Goal: Transaction & Acquisition: Purchase product/service

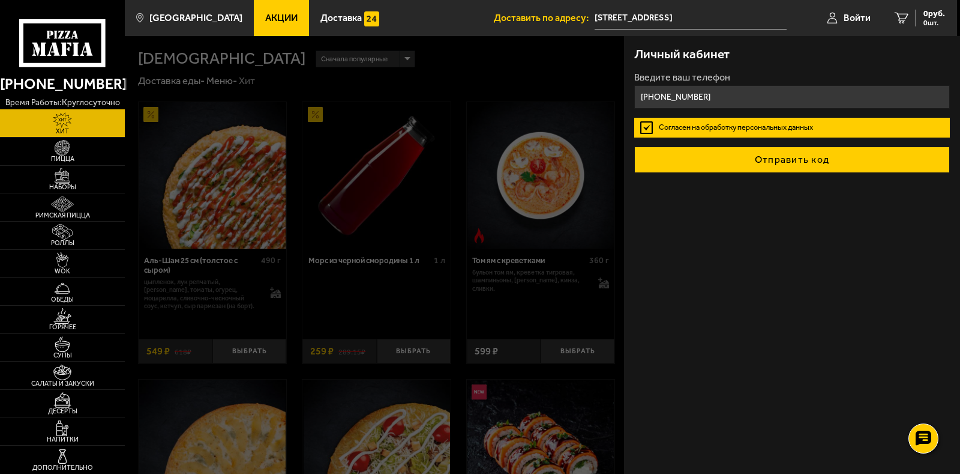
type input "[PHONE_NUMBER]"
click at [768, 156] on button "Отправить код" at bounding box center [793, 159] width 316 height 26
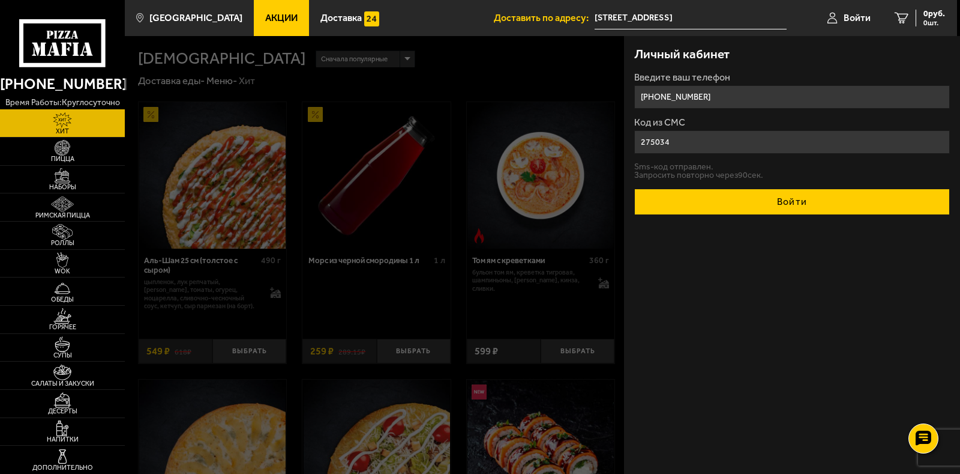
type input "275034"
click at [799, 198] on button "Войти" at bounding box center [793, 201] width 316 height 26
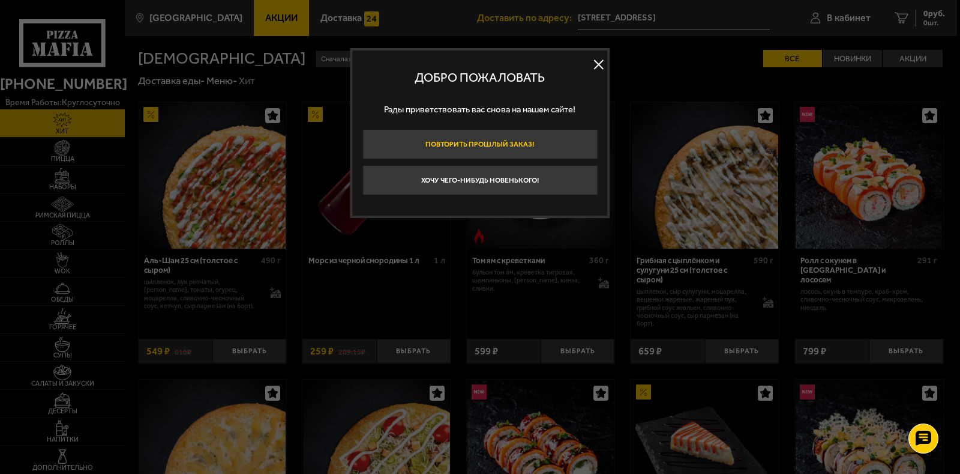
click at [488, 144] on button "Повторить прошлый заказ!" at bounding box center [480, 144] width 235 height 30
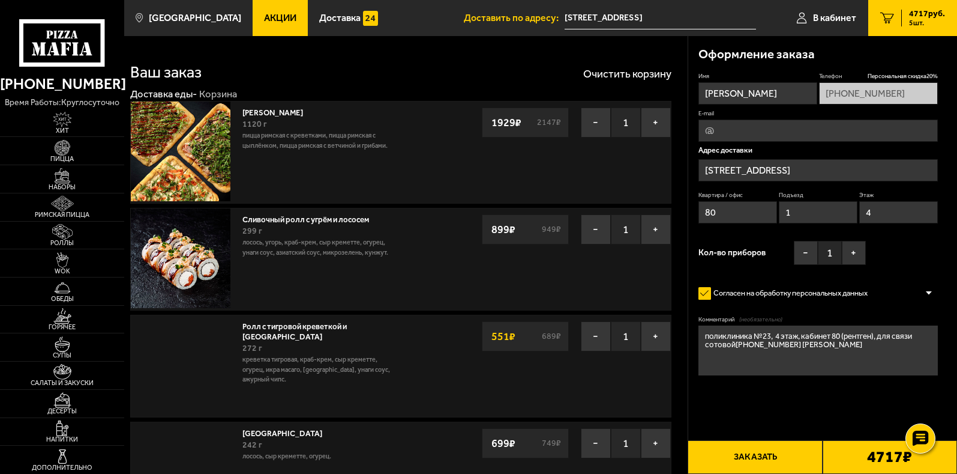
type input "[STREET_ADDRESS][PERSON_NAME]"
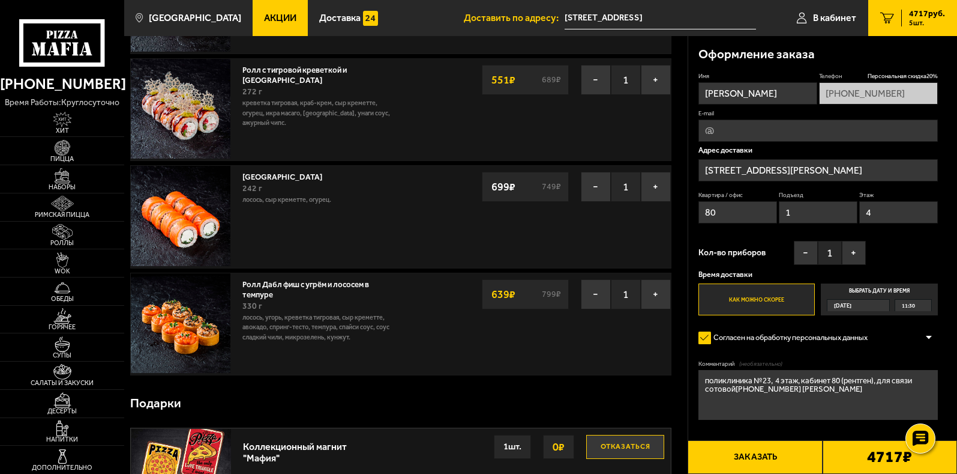
scroll to position [228, 0]
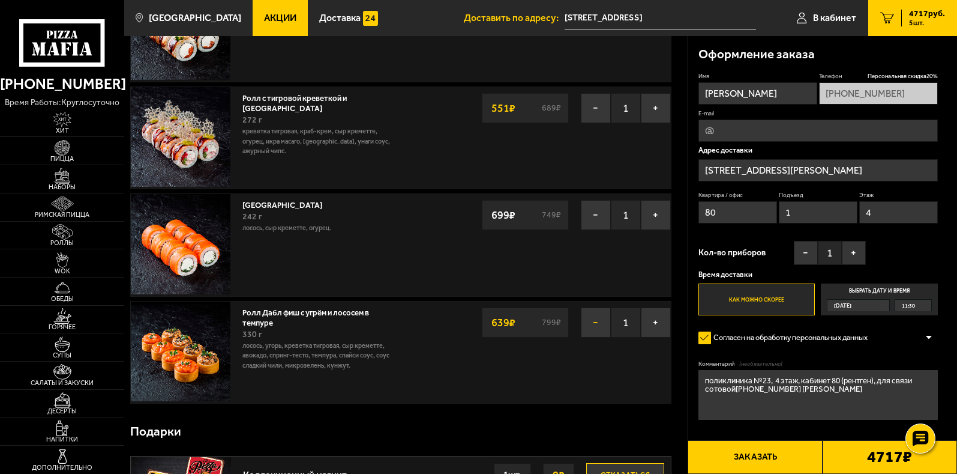
click at [591, 322] on button "−" at bounding box center [596, 322] width 30 height 30
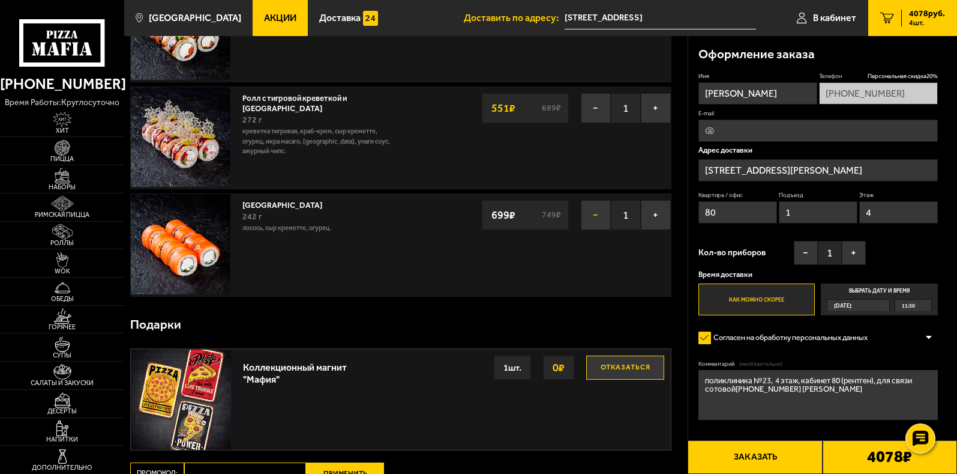
click at [591, 218] on button "−" at bounding box center [596, 215] width 30 height 30
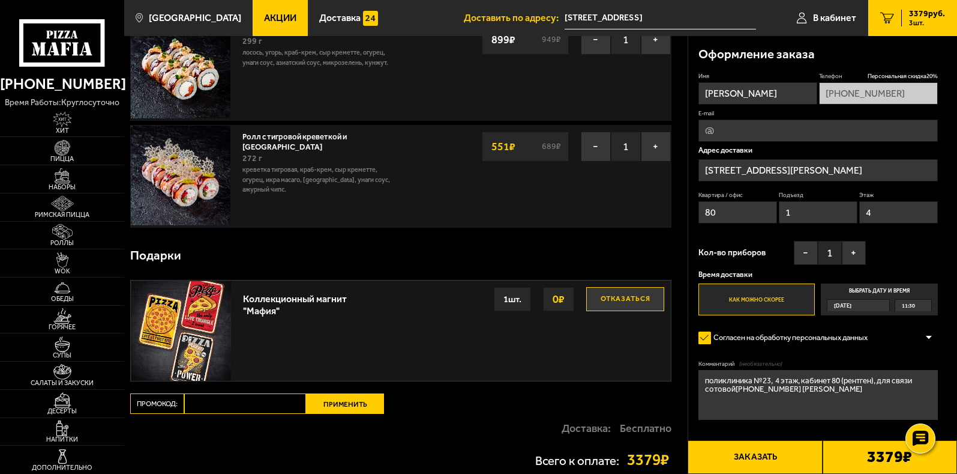
scroll to position [168, 0]
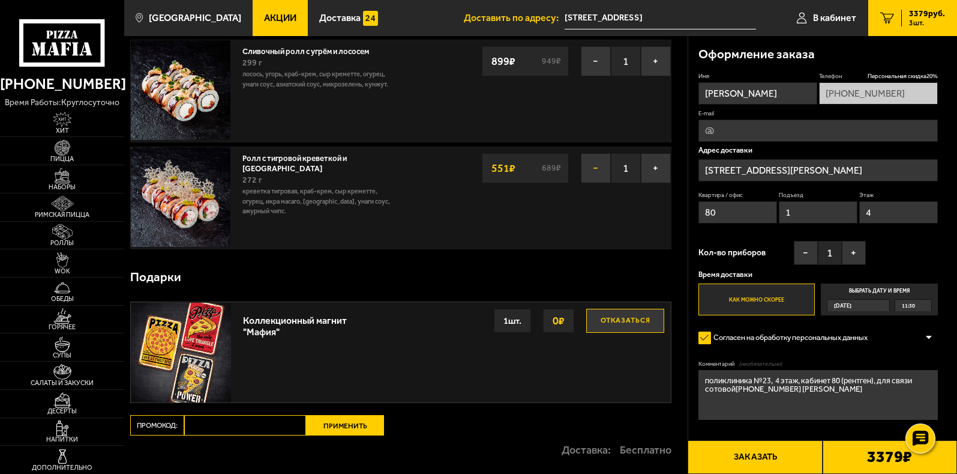
click at [592, 175] on button "−" at bounding box center [596, 168] width 30 height 30
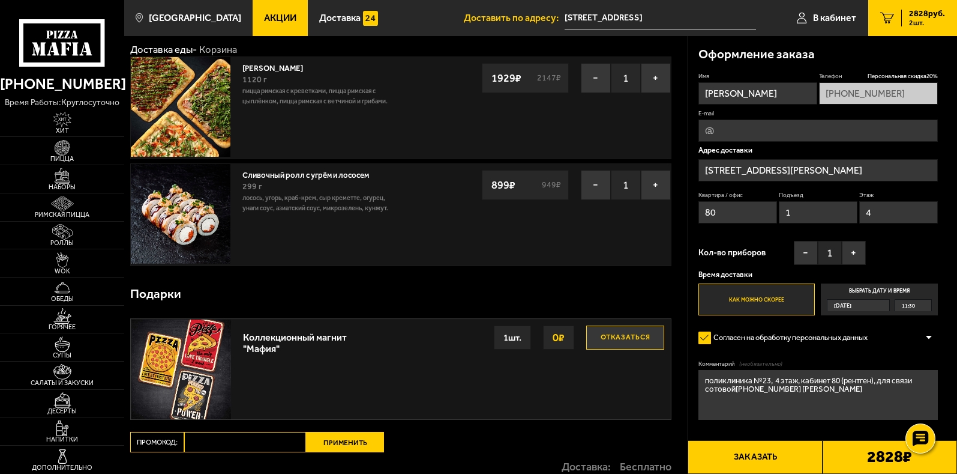
scroll to position [0, 0]
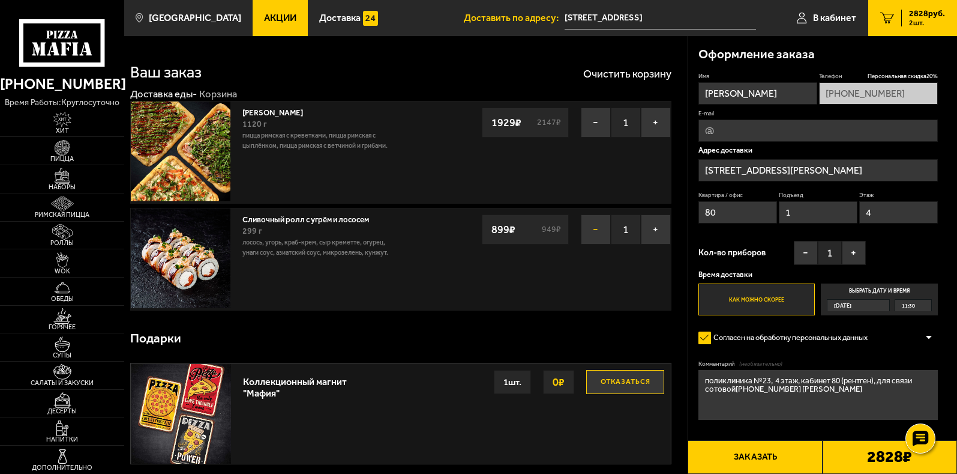
click at [591, 230] on button "−" at bounding box center [596, 229] width 30 height 30
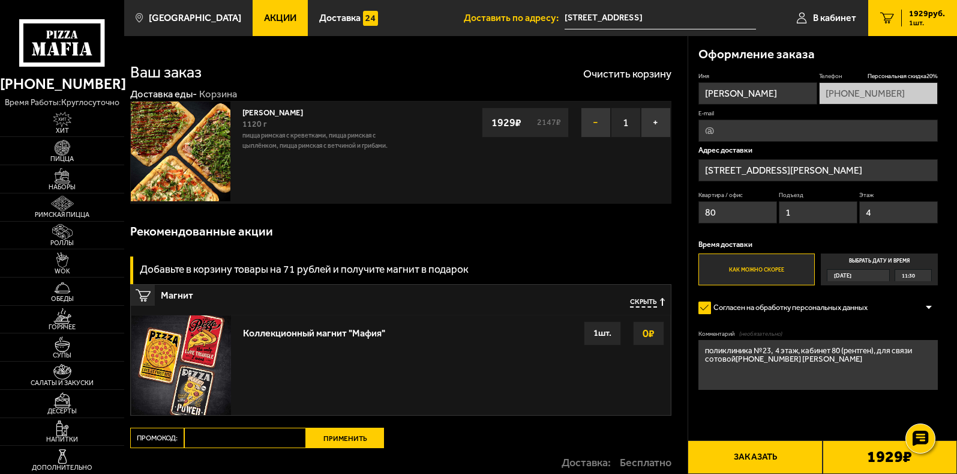
click at [589, 125] on button "−" at bounding box center [596, 122] width 30 height 30
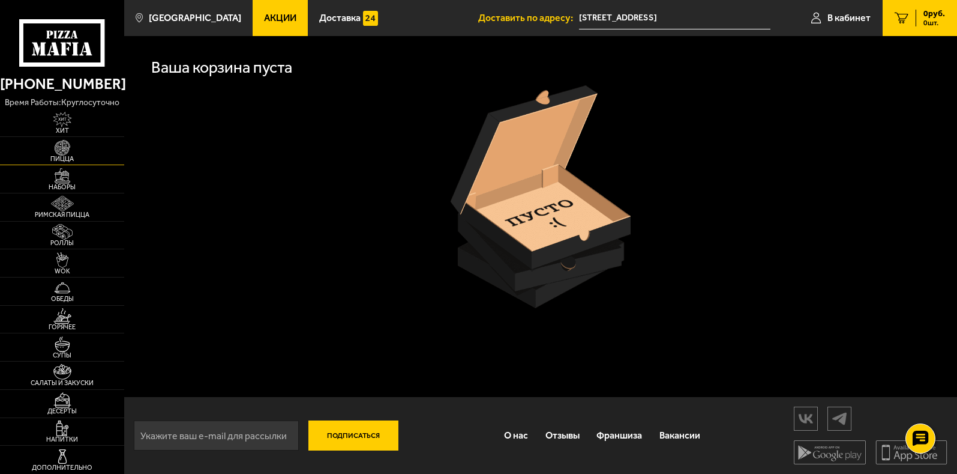
click at [66, 146] on img at bounding box center [62, 148] width 38 height 16
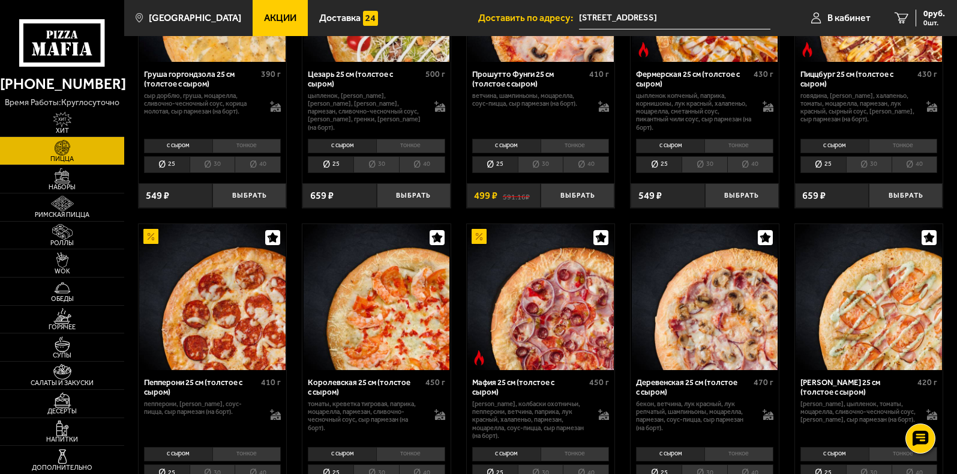
scroll to position [1201, 0]
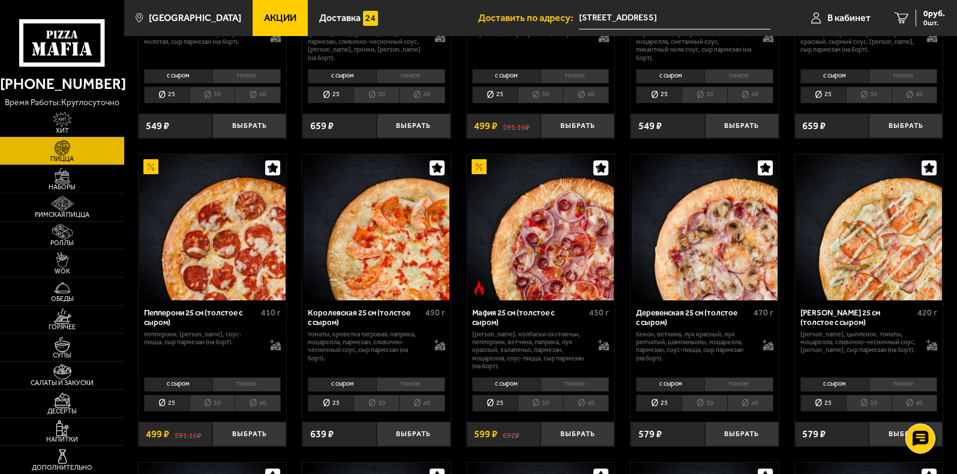
click at [587, 406] on li "40" at bounding box center [586, 402] width 46 height 17
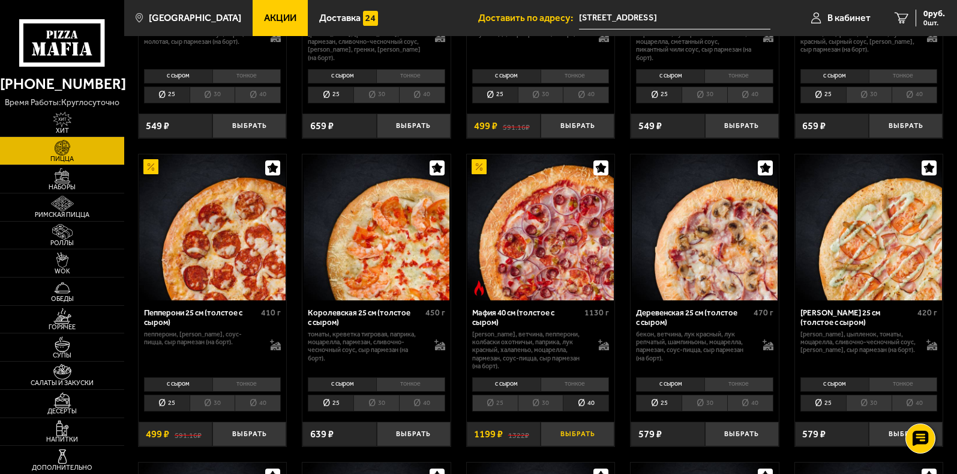
click at [574, 426] on button "Выбрать" at bounding box center [578, 433] width 74 height 25
click at [922, 20] on span "1 шт." at bounding box center [927, 22] width 36 height 7
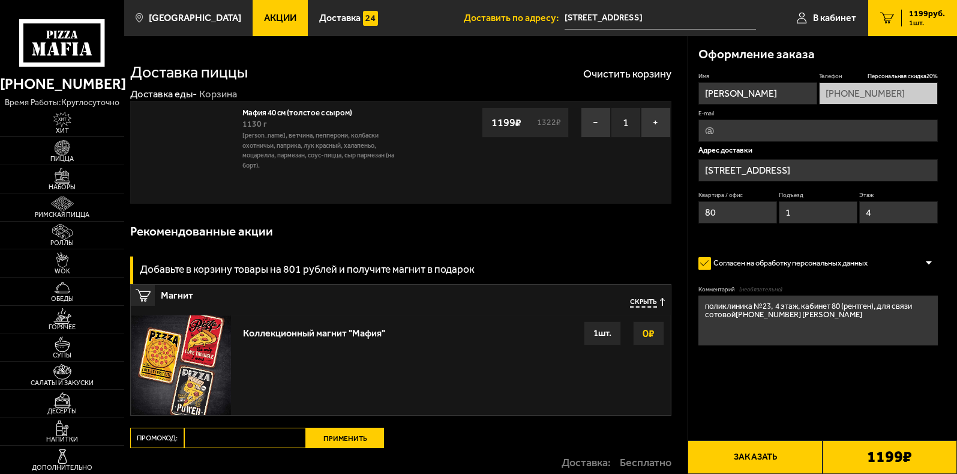
type input "[STREET_ADDRESS][PERSON_NAME]"
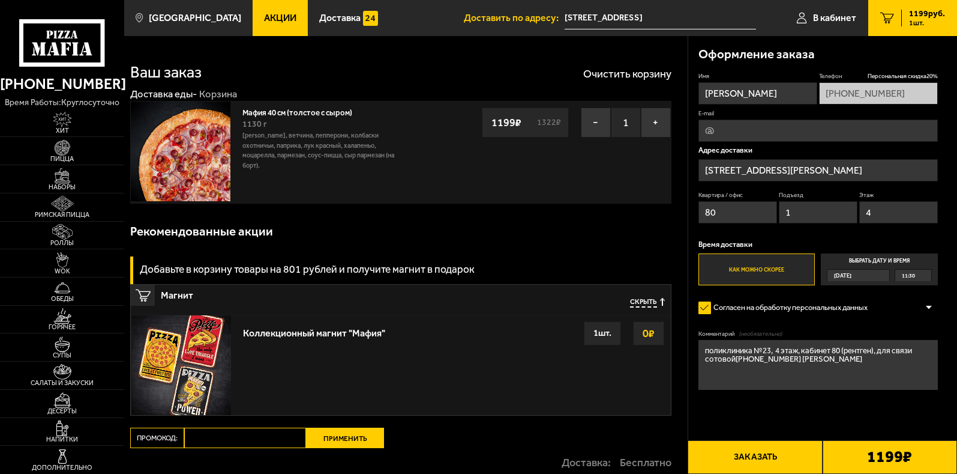
drag, startPoint x: 880, startPoint y: 353, endPoint x: 888, endPoint y: 366, distance: 14.8
click at [888, 366] on textarea "поликлиника №23, 4 этаж, кабинет 80 (рентген), для связи сотовой[PHONE_NUMBER] …" at bounding box center [819, 365] width 240 height 50
click at [702, 352] on textarea "поликлиника №23, 4 этаж, кабинет 80 (рентген), для связи сотовой[PHONE_NUMBER] …" at bounding box center [819, 365] width 240 height 50
paste textarea "для связи сотовой[PHONE_NUMBER] [PERSON_NAME]"
drag, startPoint x: 877, startPoint y: 358, endPoint x: 891, endPoint y: 375, distance: 21.3
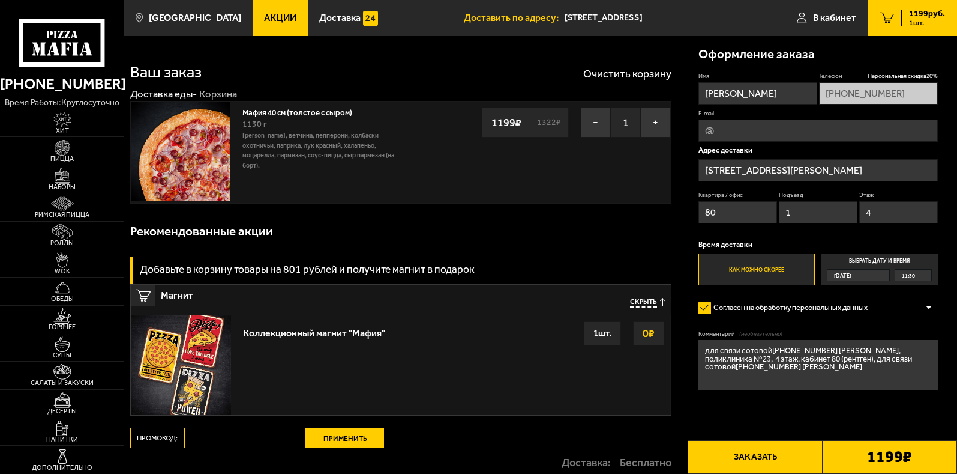
click at [891, 375] on textarea "для связи сотовой[PHONE_NUMBER] [PERSON_NAME], поликлиника №23, 4 этаж, кабинет…" at bounding box center [819, 365] width 240 height 50
type textarea "для связи сотовой[PHONE_NUMBER] [PERSON_NAME], поликлиника №23, 4 этаж, кабинет…"
click at [922, 277] on div "11:30" at bounding box center [914, 275] width 37 height 11
click at [0, 0] on input "Выбрать дату и время [DATE] 11:30" at bounding box center [0, 0] width 0 height 0
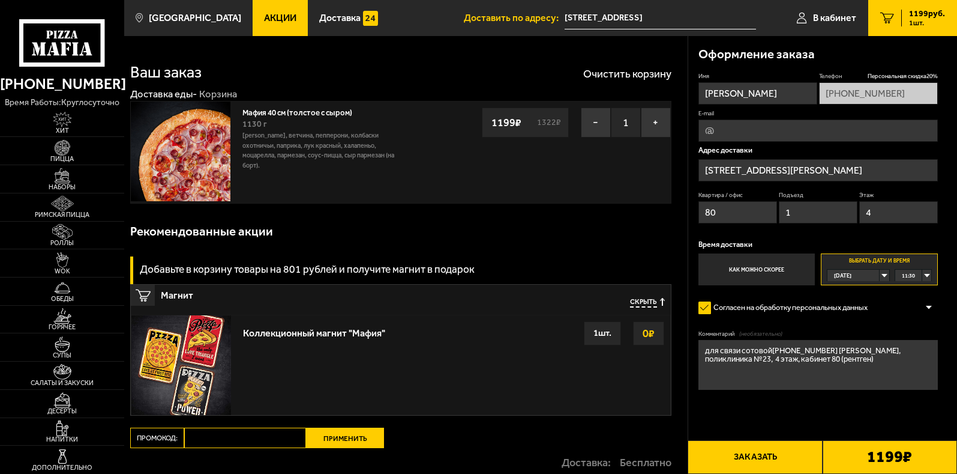
click at [926, 274] on div "11:30" at bounding box center [914, 275] width 37 height 11
click at [915, 310] on span "12:00" at bounding box center [909, 311] width 13 height 11
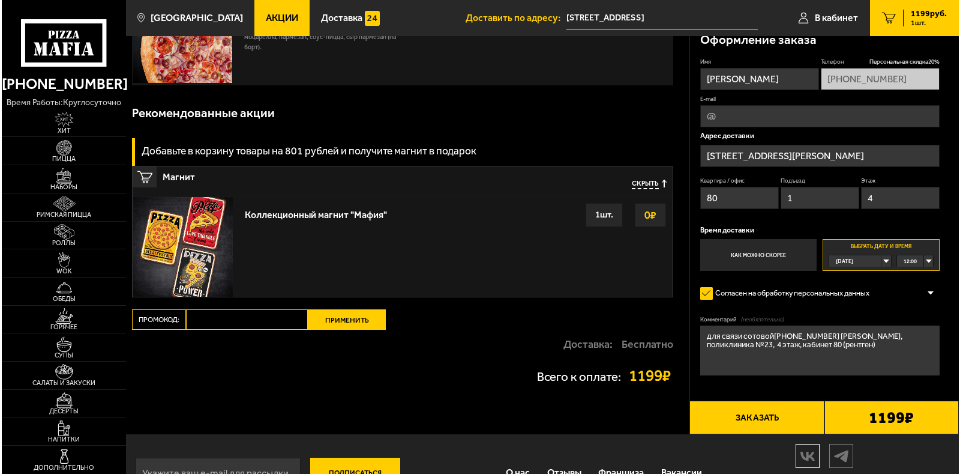
scroll to position [157, 0]
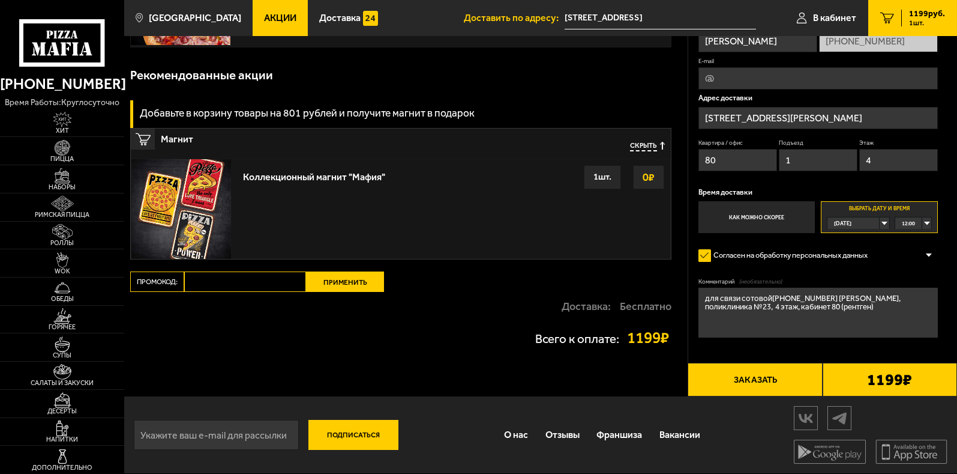
click at [772, 382] on button "Заказать" at bounding box center [755, 380] width 134 height 34
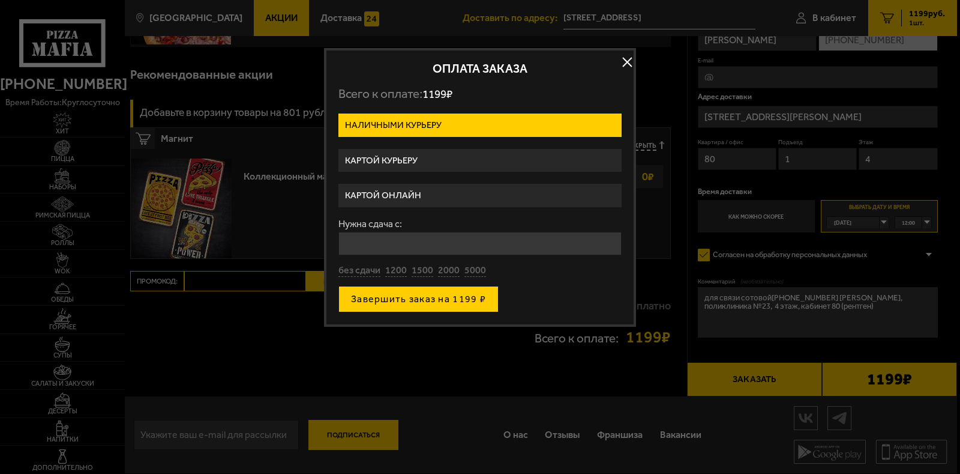
click at [393, 300] on button "Завершить заказ на 1199 ₽" at bounding box center [419, 299] width 160 height 26
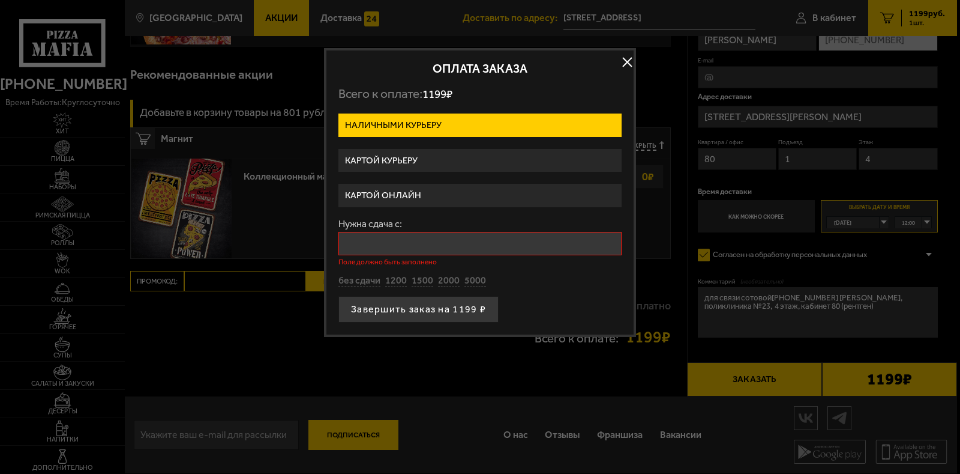
click at [378, 241] on input "Нужна сдача с:" at bounding box center [480, 243] width 283 height 23
type input "5"
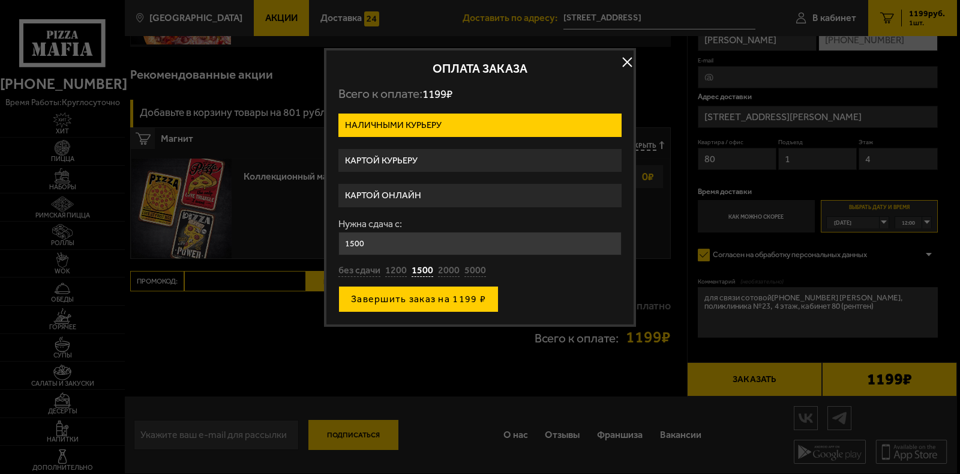
type input "1500"
click at [405, 298] on button "Завершить заказ на 1199 ₽" at bounding box center [419, 299] width 160 height 26
